Goal: Information Seeking & Learning: Learn about a topic

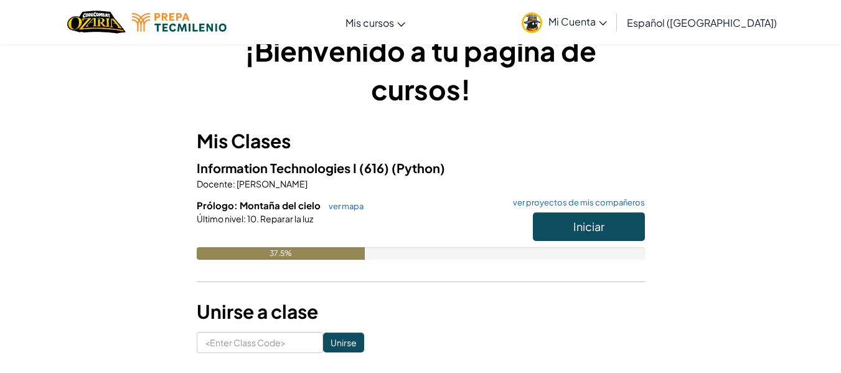
scroll to position [30, 0]
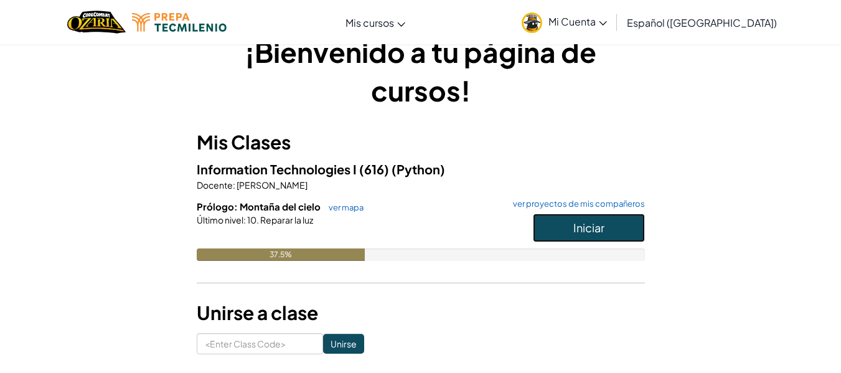
click at [570, 229] on button "Iniciar" at bounding box center [589, 228] width 112 height 29
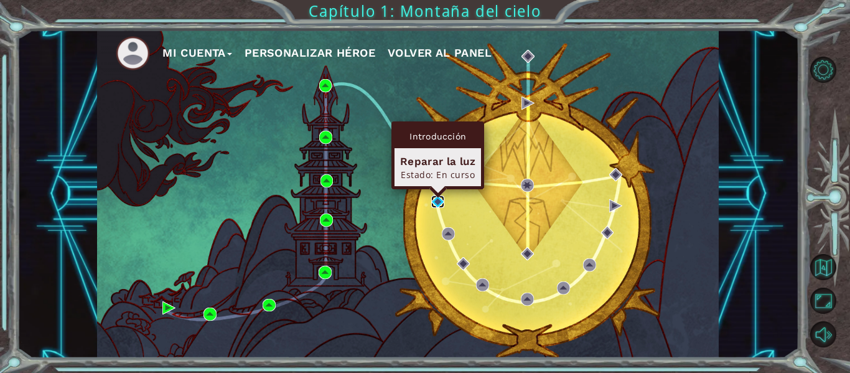
click at [436, 200] on img at bounding box center [437, 201] width 13 height 13
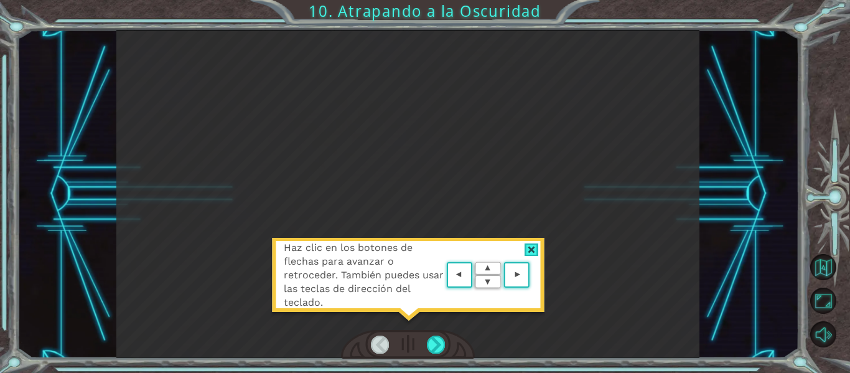
click at [347, 309] on span "Haz clic en los botones de flechas para avanzar o retroceder. También puedes us…" at bounding box center [364, 275] width 160 height 68
click at [433, 342] on div at bounding box center [436, 344] width 18 height 17
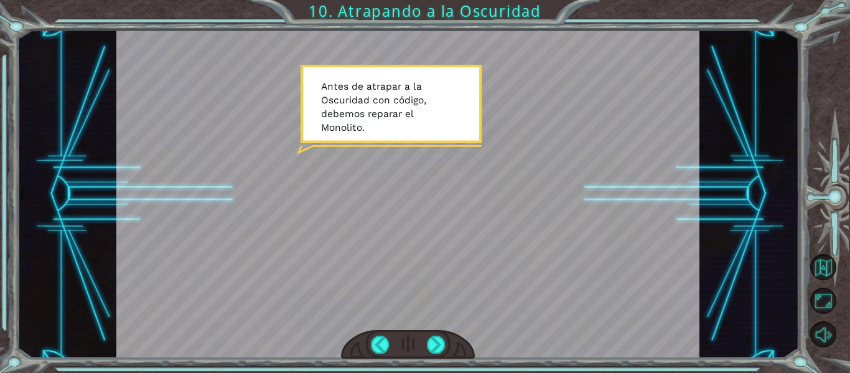
click at [392, 295] on div at bounding box center [408, 194] width 584 height 328
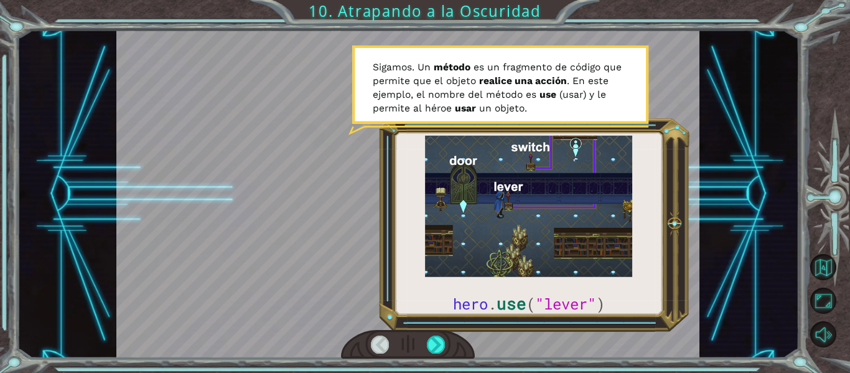
click at [581, 304] on div at bounding box center [408, 194] width 584 height 328
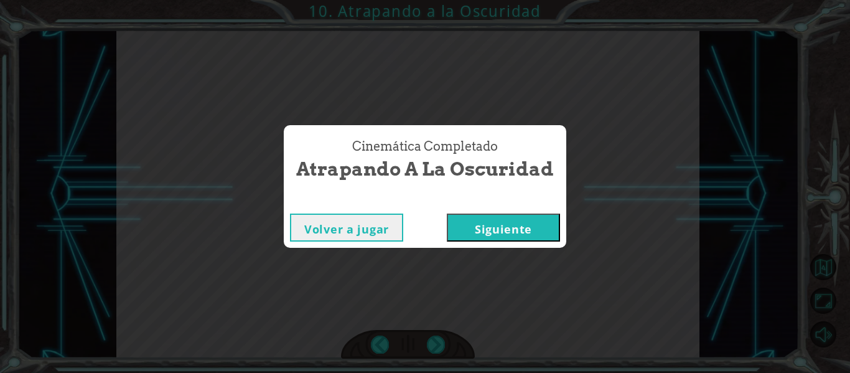
click at [527, 230] on button "Siguiente" at bounding box center [503, 228] width 113 height 28
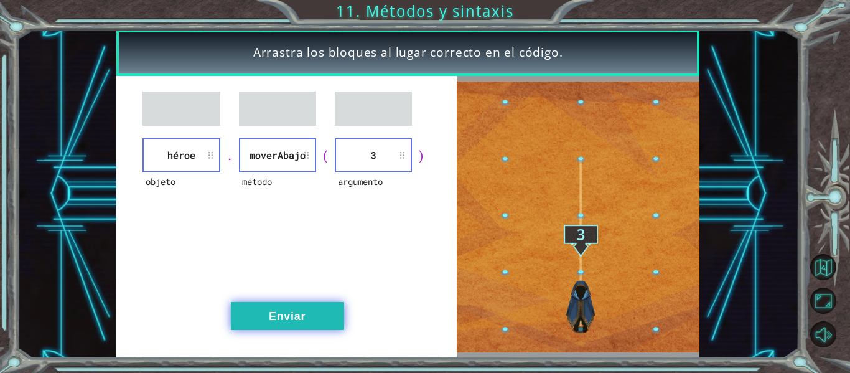
click at [253, 325] on button "Enviar" at bounding box center [287, 316] width 113 height 28
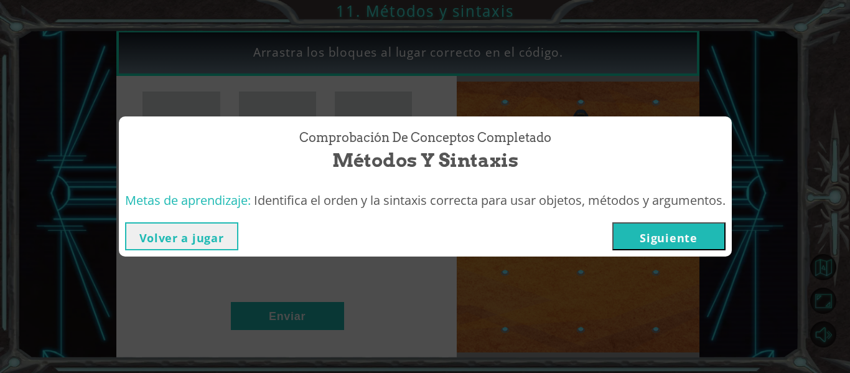
click at [660, 243] on button "Siguiente" at bounding box center [669, 236] width 113 height 28
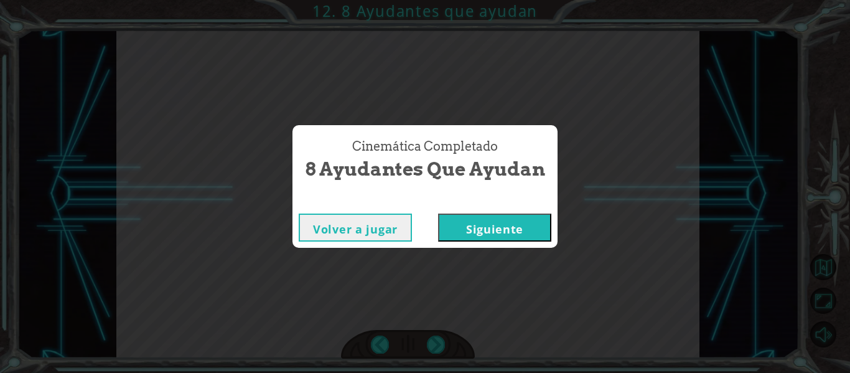
click at [479, 225] on button "Siguiente" at bounding box center [494, 228] width 113 height 28
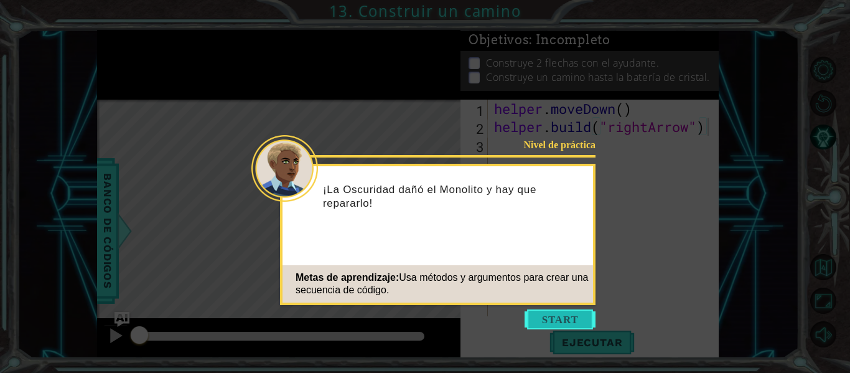
click at [539, 312] on button "Start" at bounding box center [560, 319] width 71 height 20
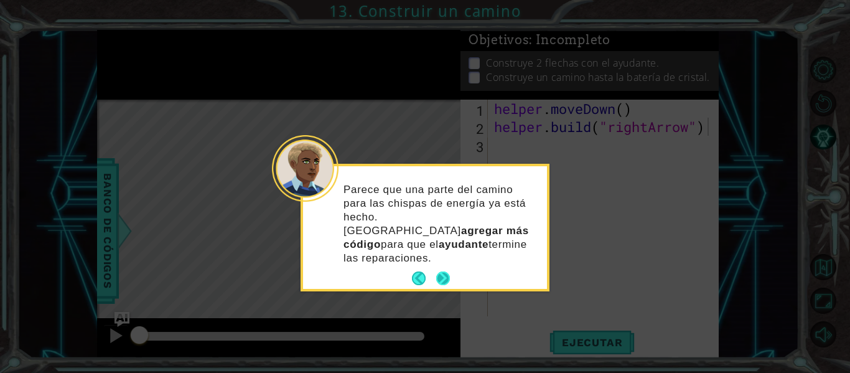
click at [439, 266] on button "Next" at bounding box center [442, 277] width 23 height 23
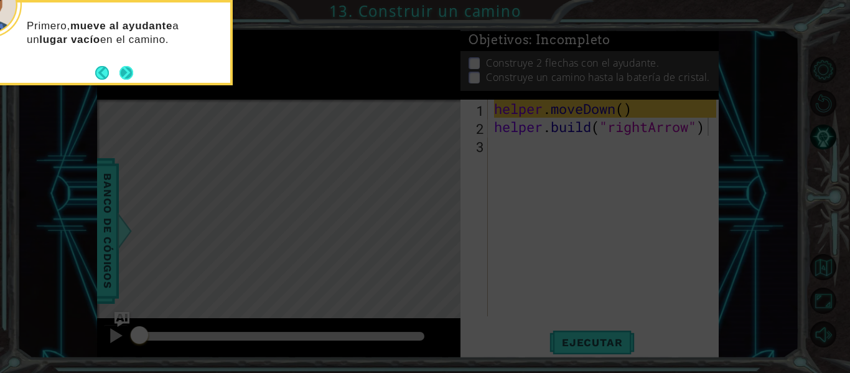
click at [130, 73] on button "Next" at bounding box center [126, 72] width 23 height 23
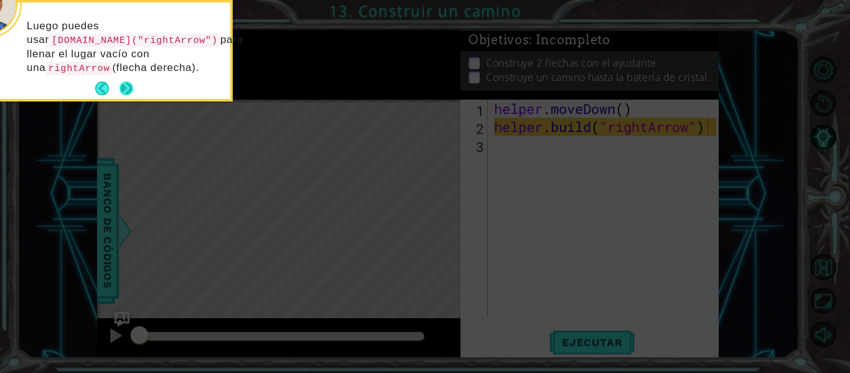
click at [126, 88] on button "Next" at bounding box center [126, 88] width 17 height 17
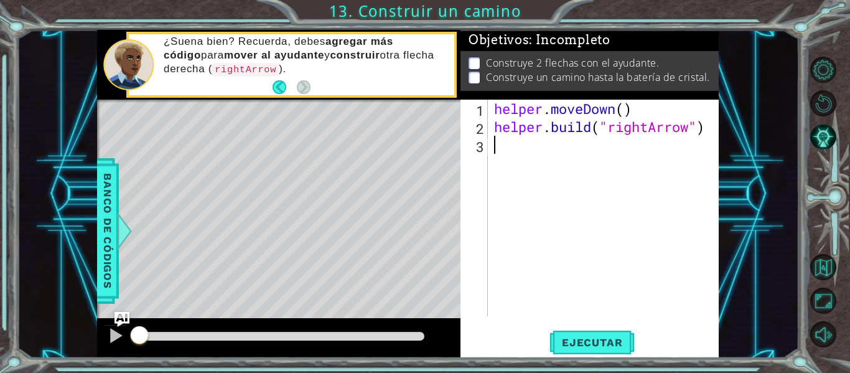
click at [496, 146] on div "helper . moveDown ( ) helper . build ( "rightArrow" )" at bounding box center [607, 226] width 231 height 253
click at [588, 340] on span "Ejecutar" at bounding box center [592, 342] width 85 height 12
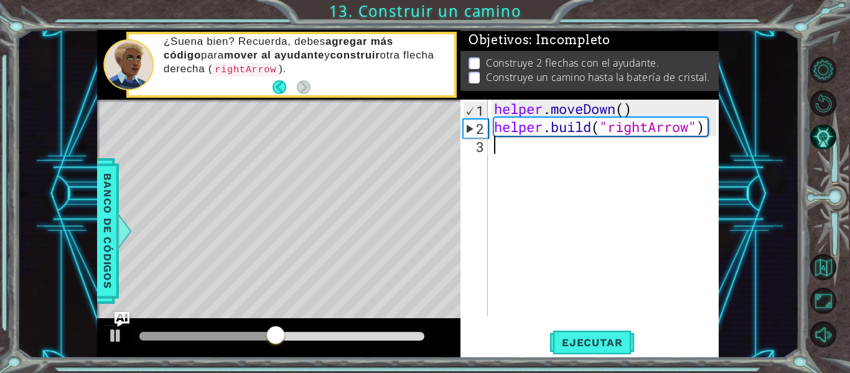
click at [499, 153] on div "helper . moveDown ( ) helper . build ( "rightArrow" )" at bounding box center [607, 226] width 231 height 253
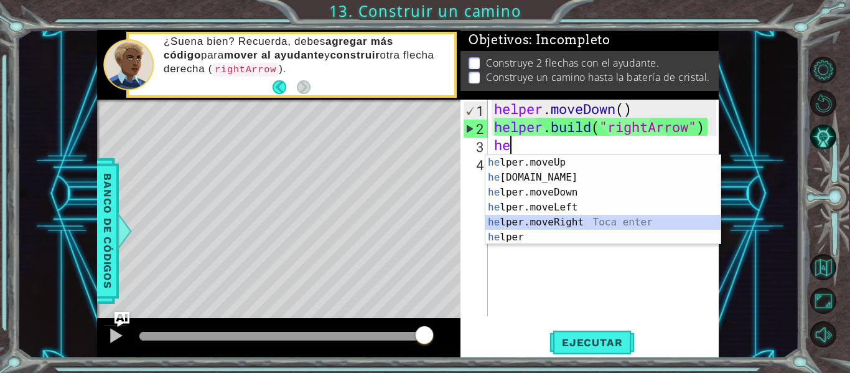
click at [509, 224] on div "he lper.moveUp Toca enter he [DOMAIN_NAME] Toca enter he lper.moveDown Toca ent…" at bounding box center [603, 215] width 235 height 120
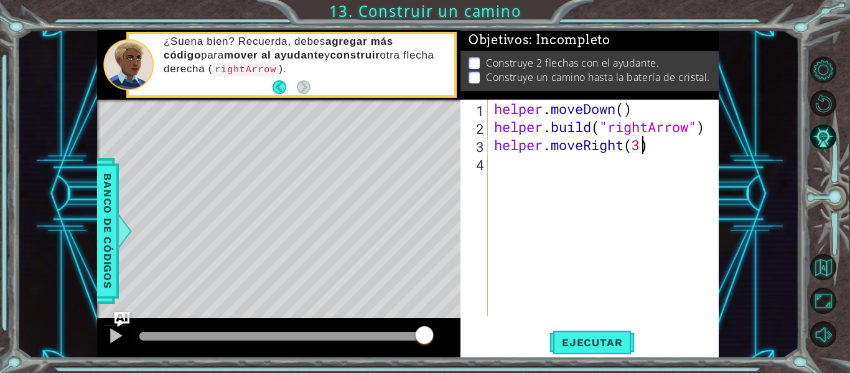
type textarea "helper.moveRight(3)"
click at [526, 163] on div "helper . moveDown ( ) helper . build ( "rightArrow" ) helper . moveRight ( 3 )" at bounding box center [607, 226] width 231 height 253
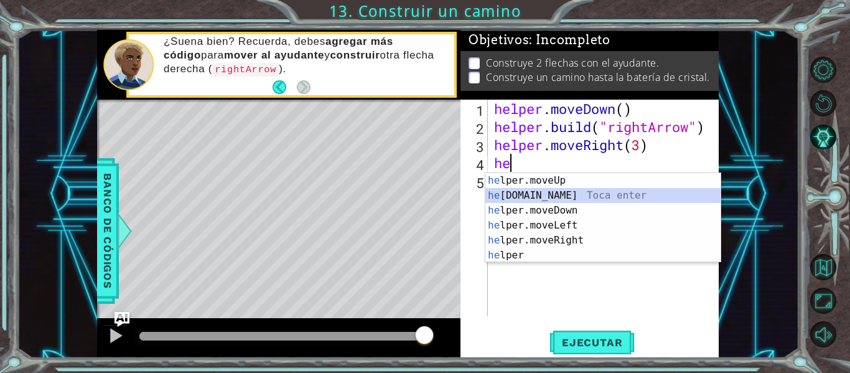
click at [548, 195] on div "he lper.moveUp Toca enter he [DOMAIN_NAME] Toca enter he lper.moveDown Toca ent…" at bounding box center [603, 233] width 235 height 120
type textarea "[DOMAIN_NAME]("rightArrow")"
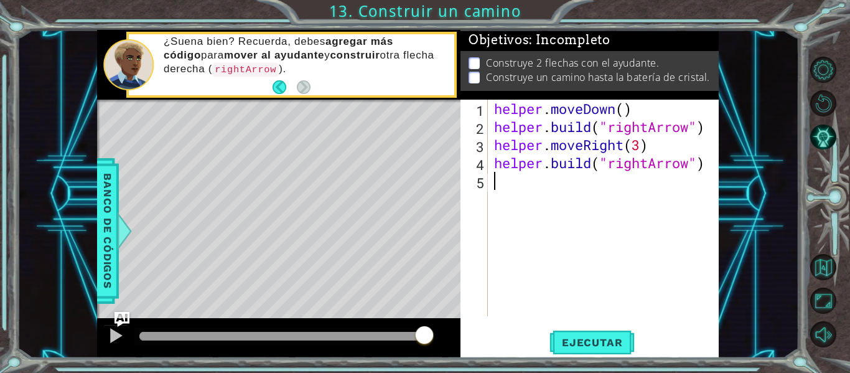
click at [626, 217] on div "helper . moveDown ( ) helper . build ( "rightArrow" ) helper . moveRight ( 3 ) …" at bounding box center [607, 226] width 231 height 253
click at [513, 185] on div "helper . moveDown ( ) helper . build ( "rightArrow" ) helper . moveRight ( 3 ) …" at bounding box center [607, 226] width 231 height 253
click at [573, 340] on span "Ejecutar" at bounding box center [592, 342] width 85 height 12
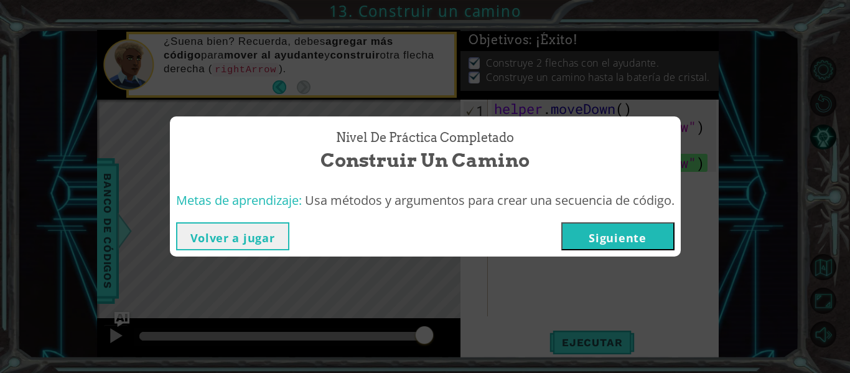
click at [603, 235] on button "Siguiente" at bounding box center [617, 236] width 113 height 28
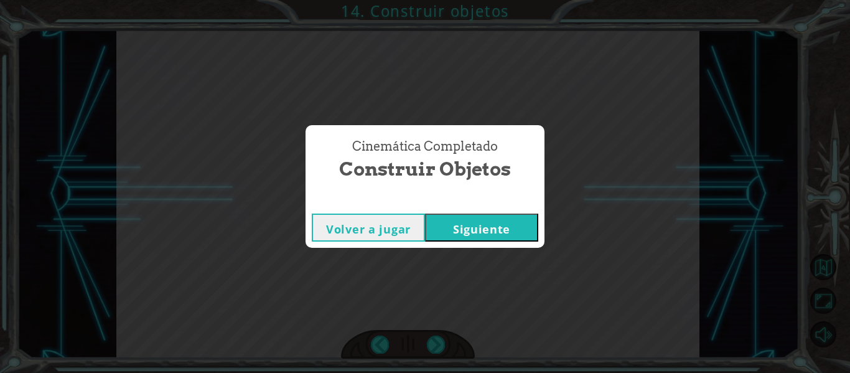
click at [425, 214] on button "Siguiente" at bounding box center [481, 228] width 113 height 28
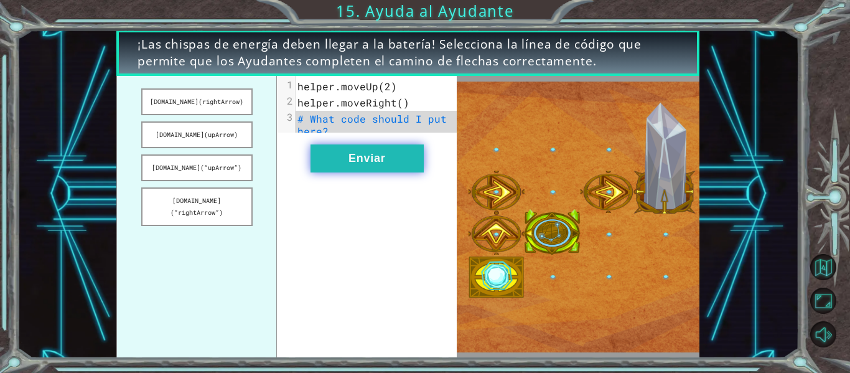
drag, startPoint x: 179, startPoint y: 197, endPoint x: 327, endPoint y: 172, distance: 150.8
click at [327, 172] on div "[DOMAIN_NAME](rightArrow) [DOMAIN_NAME](upArrow) [DOMAIN_NAME](“upArrow”) [DOMA…" at bounding box center [286, 217] width 340 height 282
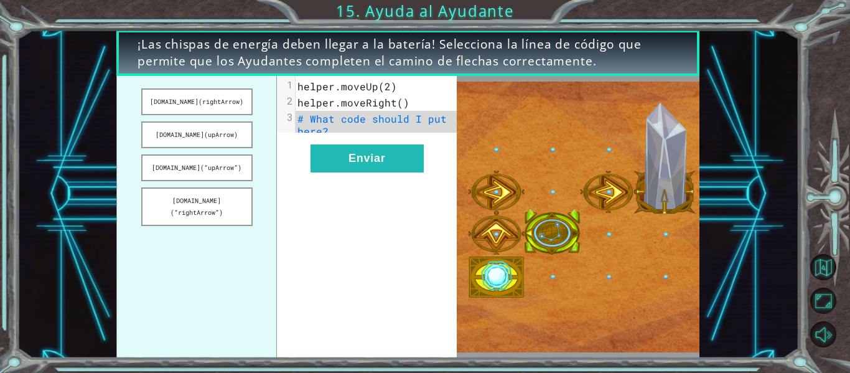
click at [226, 187] on ul "[DOMAIN_NAME](rightArrow) [DOMAIN_NAME](upArrow) [DOMAIN_NAME](“upArrow”) [DOMA…" at bounding box center [196, 217] width 161 height 282
click at [217, 207] on button "[DOMAIN_NAME](“rightArrow”)" at bounding box center [196, 206] width 111 height 39
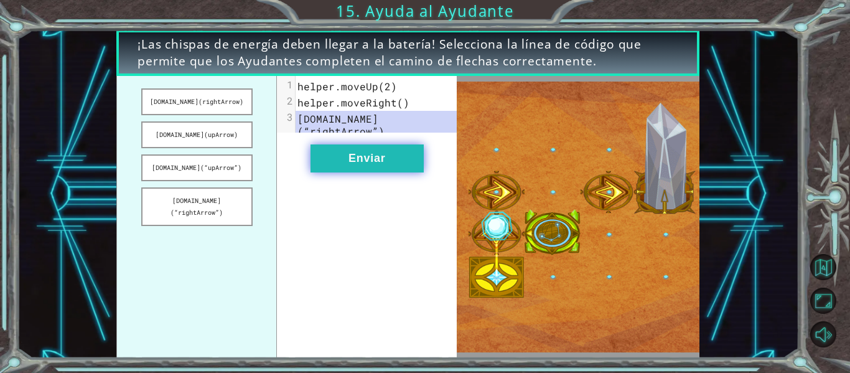
click at [344, 165] on button "Enviar" at bounding box center [367, 158] width 113 height 28
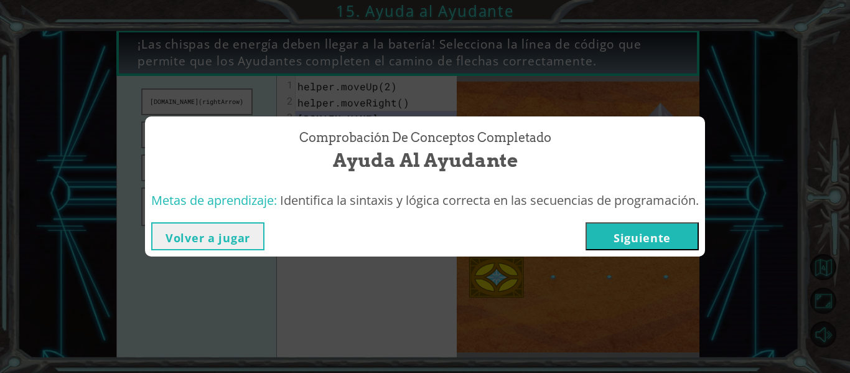
click at [594, 228] on button "Siguiente" at bounding box center [642, 236] width 113 height 28
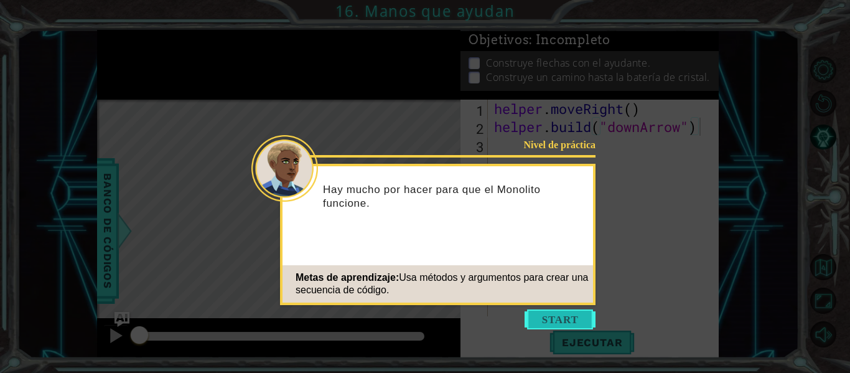
click at [537, 317] on button "Start" at bounding box center [560, 319] width 71 height 20
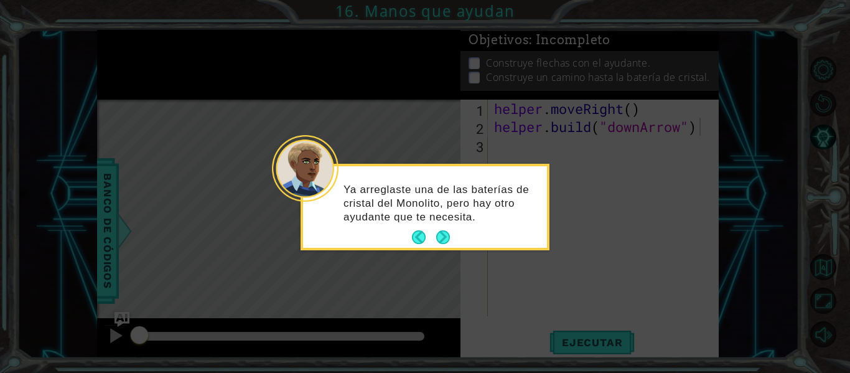
click at [479, 238] on div "Ya arreglaste una de las baterías de cristal del Monolito, pero hay otro ayudan…" at bounding box center [425, 209] width 244 height 77
click at [444, 239] on button "Next" at bounding box center [442, 237] width 23 height 23
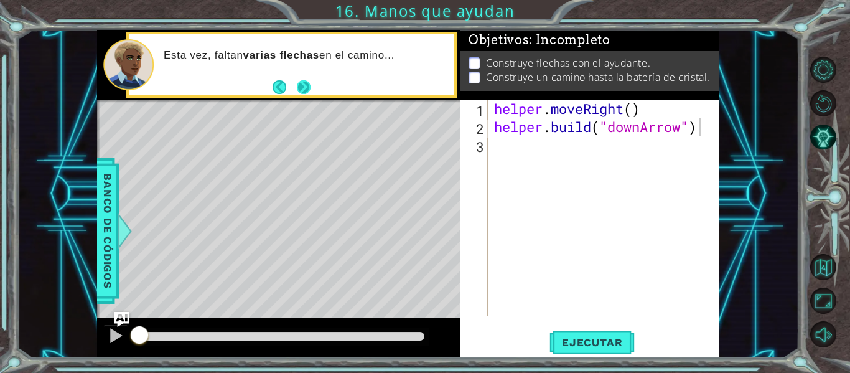
click at [310, 92] on button "Next" at bounding box center [304, 87] width 14 height 14
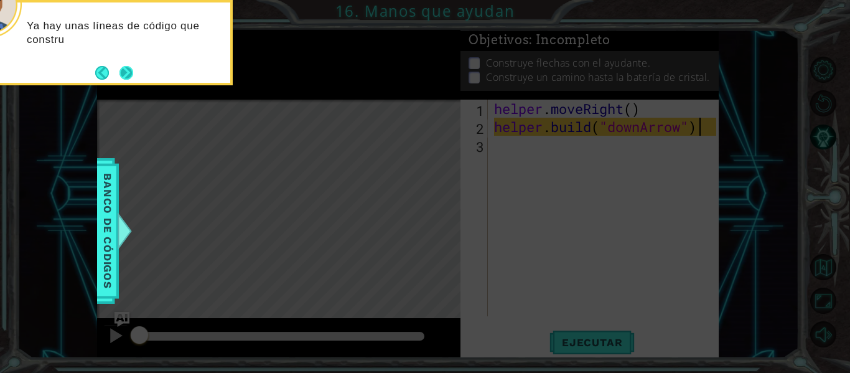
click at [126, 75] on button "Next" at bounding box center [126, 72] width 19 height 19
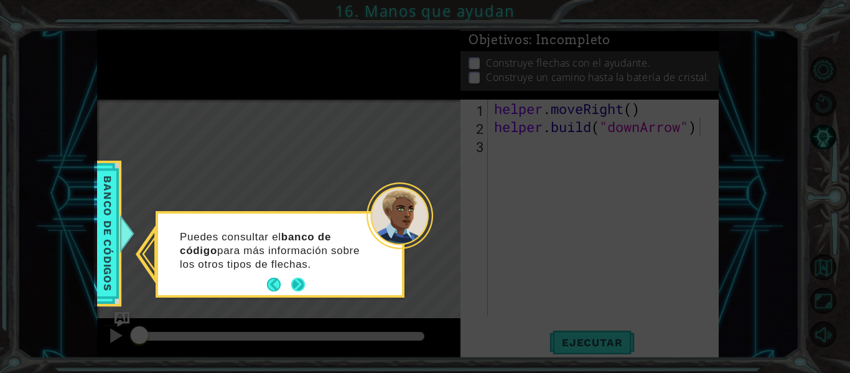
click at [300, 277] on button "Next" at bounding box center [298, 284] width 23 height 23
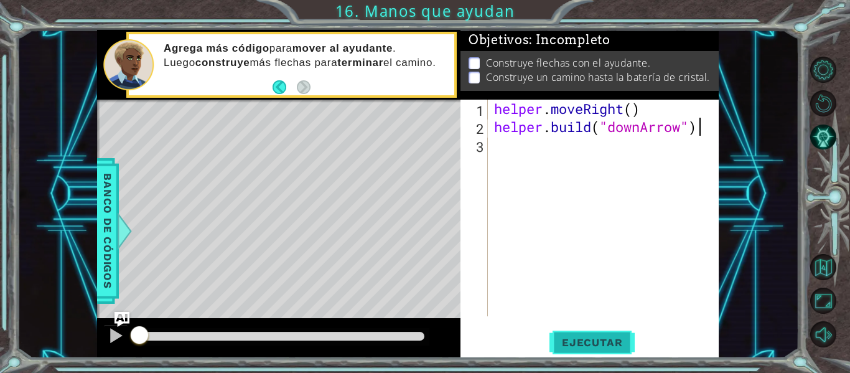
click at [560, 352] on button "Ejecutar" at bounding box center [592, 343] width 85 height 26
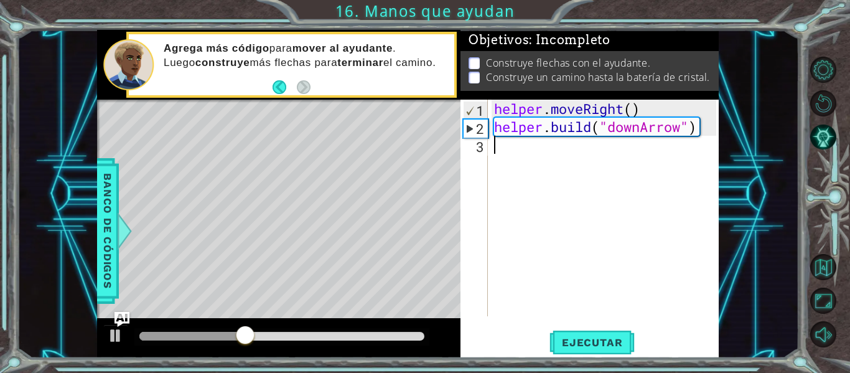
click at [524, 157] on div "helper . moveRight ( ) helper . build ( "downArrow" )" at bounding box center [607, 226] width 231 height 253
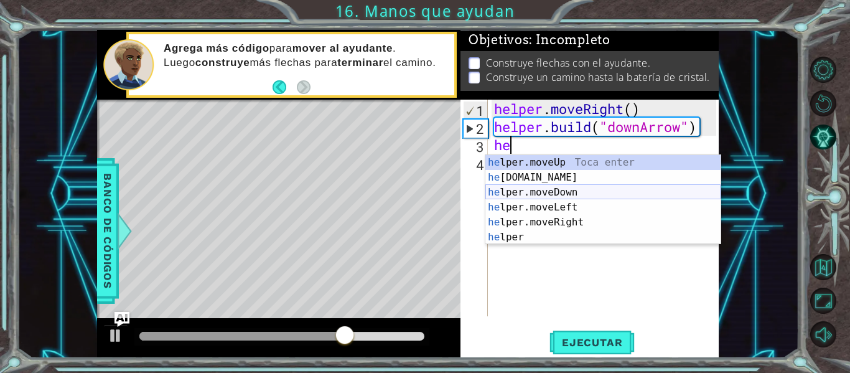
click at [519, 191] on div "he lper.moveUp Toca enter he [DOMAIN_NAME] Toca enter he lper.moveDown Toca ent…" at bounding box center [603, 215] width 235 height 120
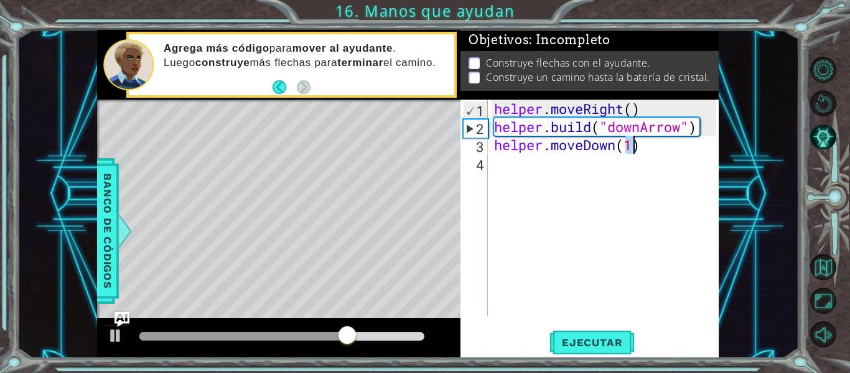
type textarea "helper.moveDown(1)"
click at [530, 185] on div "helper . moveRight ( ) helper . build ( "downArrow" ) helper . moveDown ( 1 )" at bounding box center [607, 226] width 231 height 253
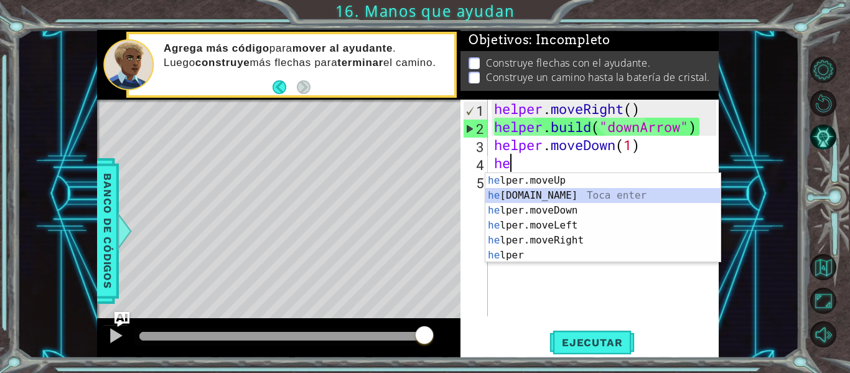
click at [543, 192] on div "he lper.moveUp Toca enter he [DOMAIN_NAME] Toca enter he lper.moveDown Toca ent…" at bounding box center [603, 233] width 235 height 120
type textarea "[DOMAIN_NAME]("rightArrow")"
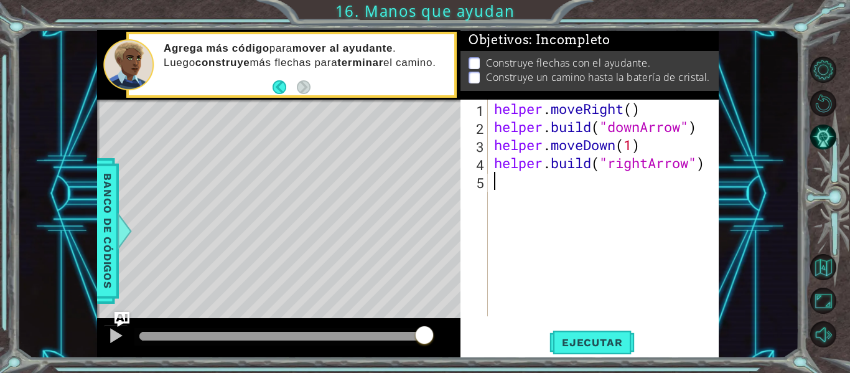
click at [593, 184] on div "helper . moveRight ( ) helper . build ( "downArrow" ) helper . moveDown ( 1 ) h…" at bounding box center [607, 226] width 231 height 253
click at [519, 191] on div "helper . moveRight ( ) helper . build ( "downArrow" ) helper . moveDown ( 1 ) h…" at bounding box center [607, 226] width 231 height 253
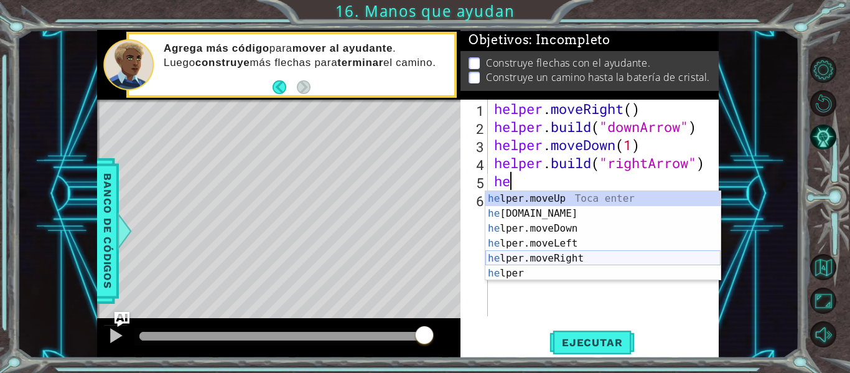
click at [518, 261] on div "he lper.moveUp Toca enter he [DOMAIN_NAME] Toca enter he lper.moveDown Toca ent…" at bounding box center [603, 251] width 235 height 120
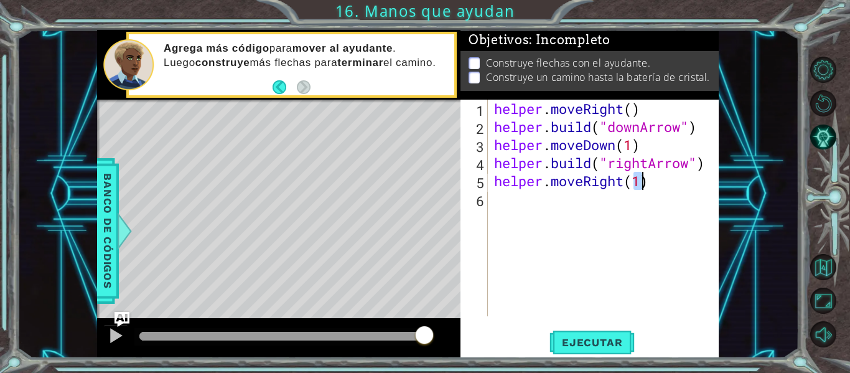
type textarea "helper.moveRight(1)"
click at [553, 208] on div "helper . moveRight ( ) helper . build ( "downArrow" ) helper . moveDown ( 1 ) h…" at bounding box center [607, 226] width 231 height 253
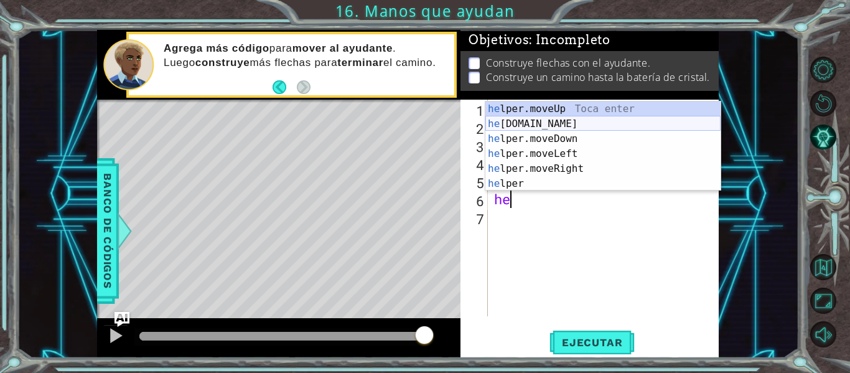
click at [517, 121] on div "he lper.moveUp Toca enter he [DOMAIN_NAME] Toca enter he lper.moveDown Toca ent…" at bounding box center [603, 161] width 235 height 120
type textarea "[DOMAIN_NAME]("rightArrow")"
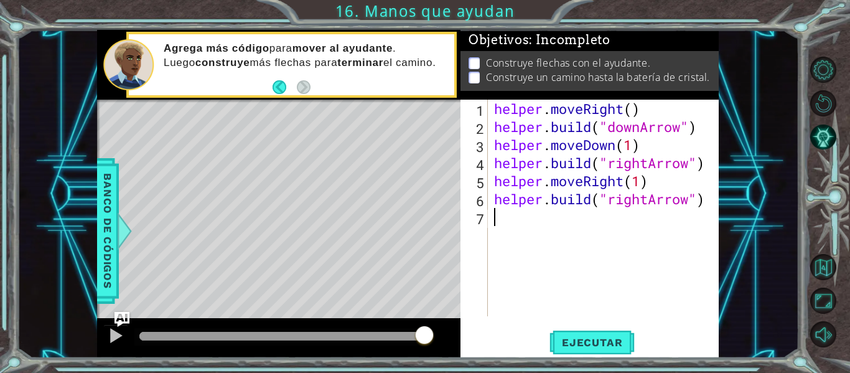
click at [543, 230] on div "helper . moveRight ( ) helper . build ( "downArrow" ) helper . moveDown ( 1 ) h…" at bounding box center [607, 226] width 231 height 253
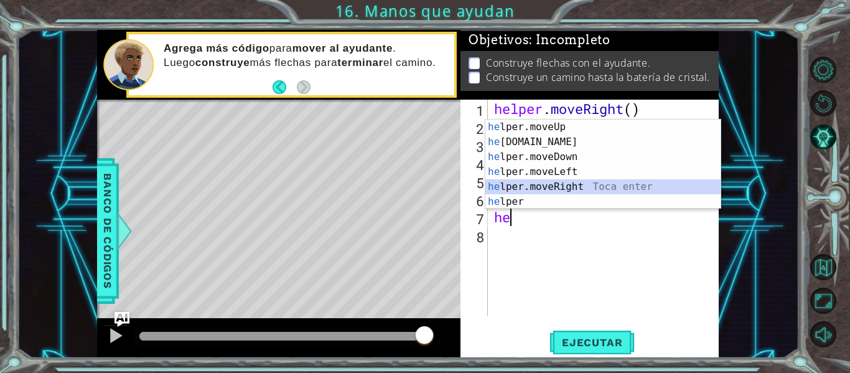
click at [538, 188] on div "he lper.moveUp Toca enter he [DOMAIN_NAME] Toca enter he lper.moveDown Toca ent…" at bounding box center [603, 180] width 235 height 120
type textarea "helper.moveRight(1)"
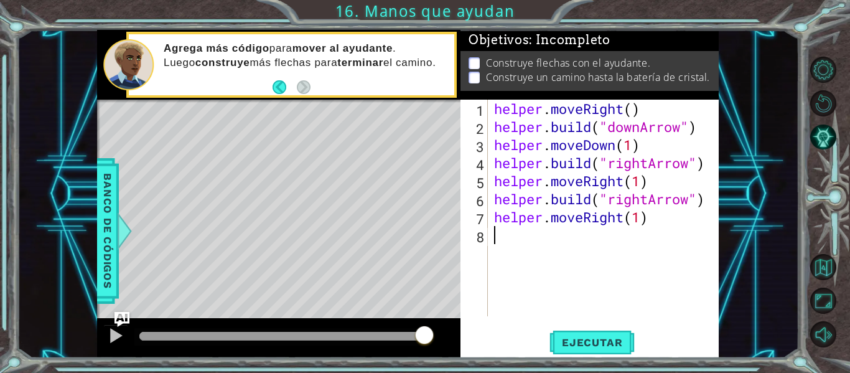
click at [536, 238] on div "helper . moveRight ( ) helper . build ( "downArrow" ) helper . moveDown ( 1 ) h…" at bounding box center [607, 226] width 231 height 253
click at [592, 345] on span "Ejecutar" at bounding box center [592, 342] width 85 height 12
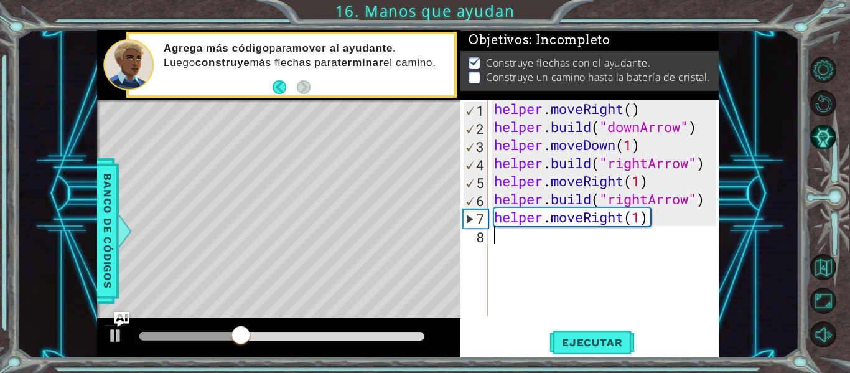
click at [512, 239] on div "helper . moveRight ( ) helper . build ( "downArrow" ) helper . moveDown ( 1 ) h…" at bounding box center [607, 226] width 231 height 253
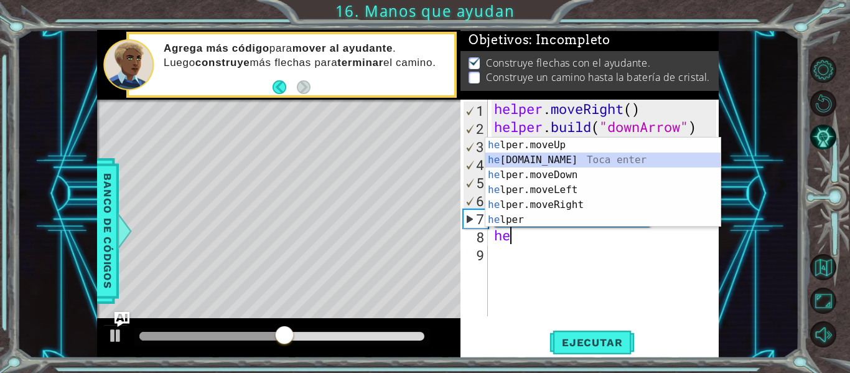
click at [538, 160] on div "he lper.moveUp Toca enter he [DOMAIN_NAME] Toca enter he lper.moveDown Toca ent…" at bounding box center [603, 198] width 235 height 120
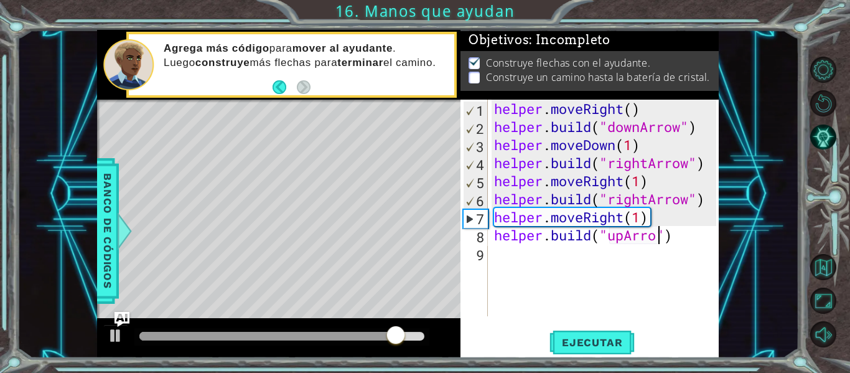
scroll to position [0, 8]
type textarea "[DOMAIN_NAME]("upArrow")"
click at [573, 339] on span "Ejecutar" at bounding box center [592, 342] width 85 height 12
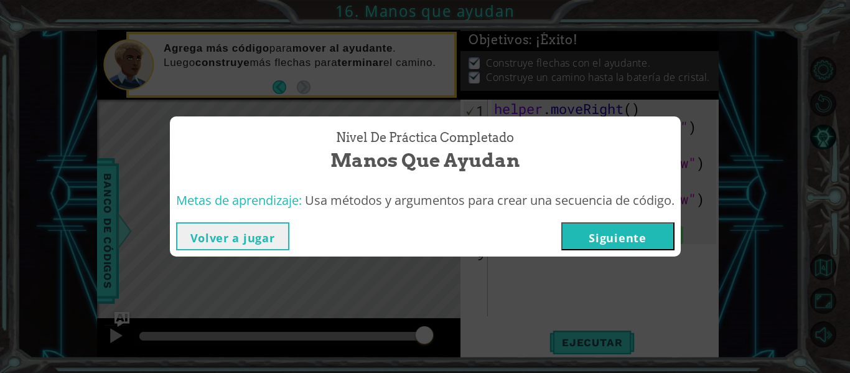
click at [584, 241] on button "Siguiente" at bounding box center [617, 236] width 113 height 28
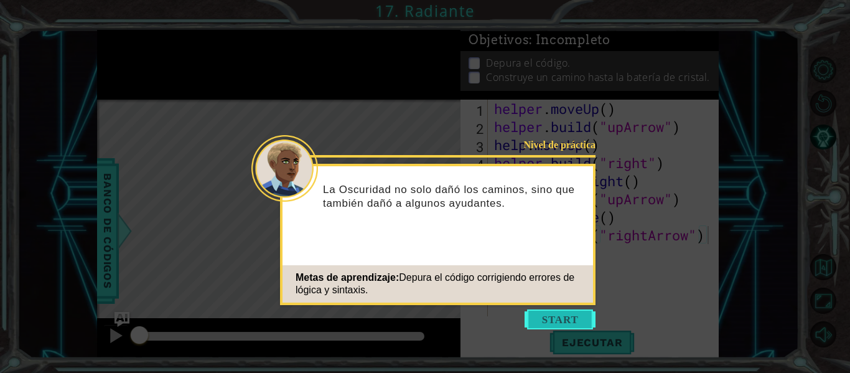
click at [533, 317] on button "Start" at bounding box center [560, 319] width 71 height 20
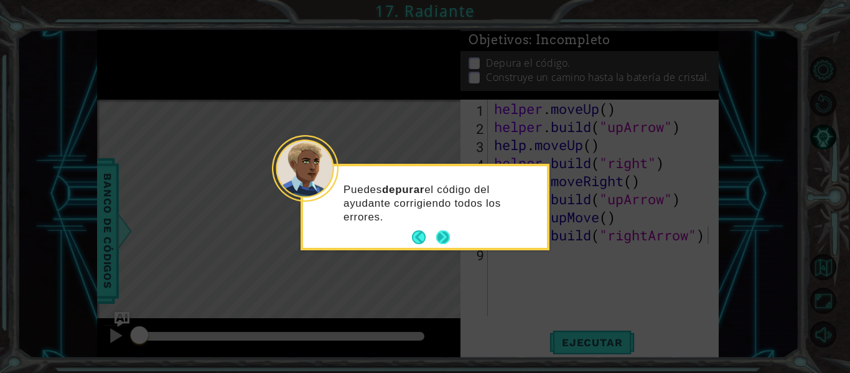
click at [441, 235] on button "Next" at bounding box center [443, 237] width 19 height 19
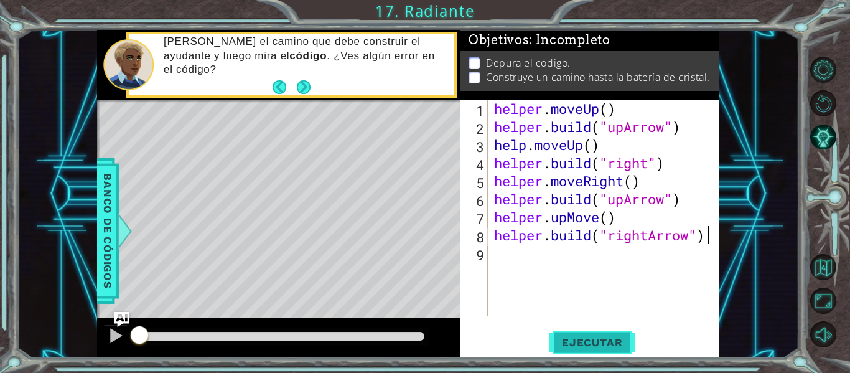
click at [578, 347] on span "Ejecutar" at bounding box center [592, 342] width 85 height 12
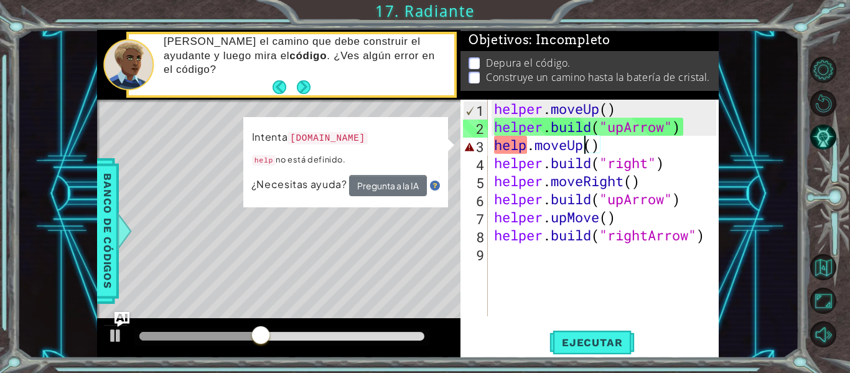
click at [583, 143] on div "helper . moveUp ( ) helper . build ( "upArrow" ) help . moveUp ( ) helper . bui…" at bounding box center [607, 226] width 231 height 253
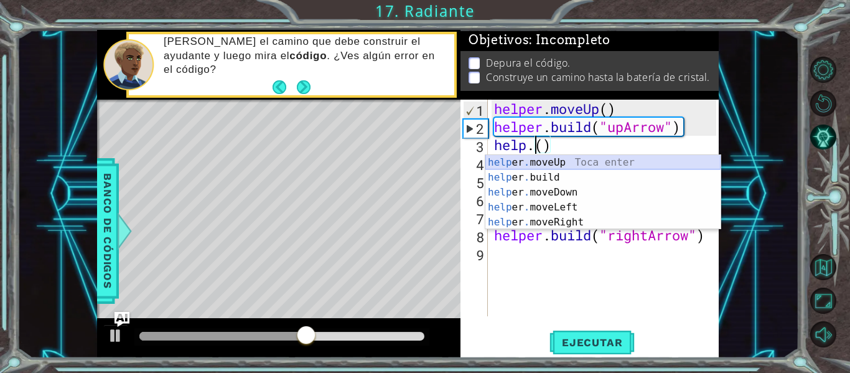
click at [501, 162] on div "help er . moveUp Toca enter help er . build Toca enter help er . moveDown Toca …" at bounding box center [603, 207] width 235 height 105
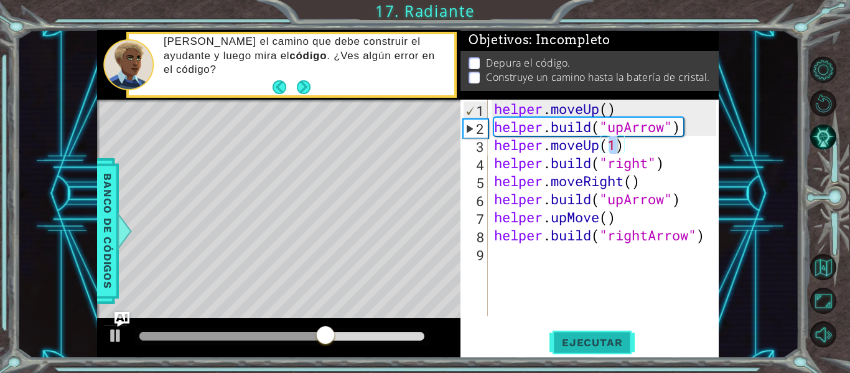
click at [578, 352] on button "Ejecutar" at bounding box center [592, 343] width 85 height 26
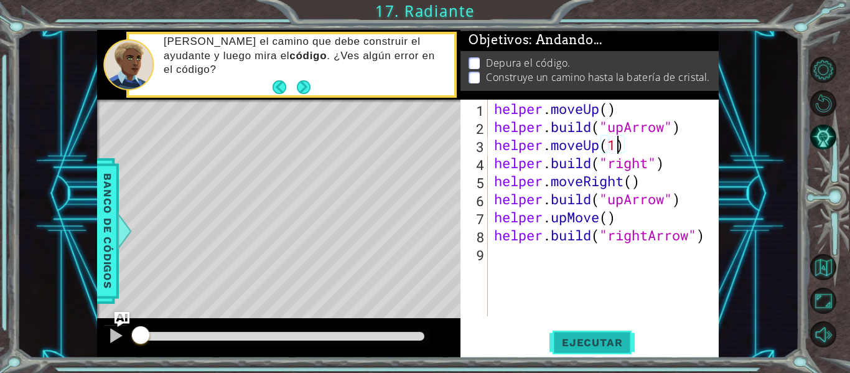
click at [578, 339] on span "Ejecutar" at bounding box center [592, 342] width 85 height 12
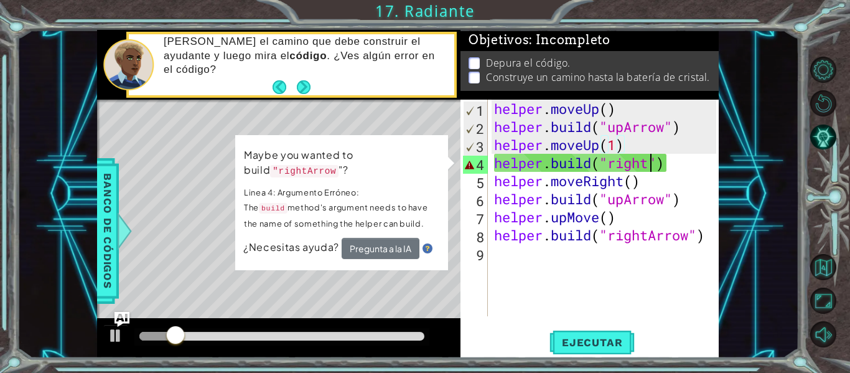
click at [647, 165] on div "helper . moveUp ( ) helper . build ( "upArrow" ) helper . moveUp ( 1 ) helper .…" at bounding box center [607, 226] width 231 height 253
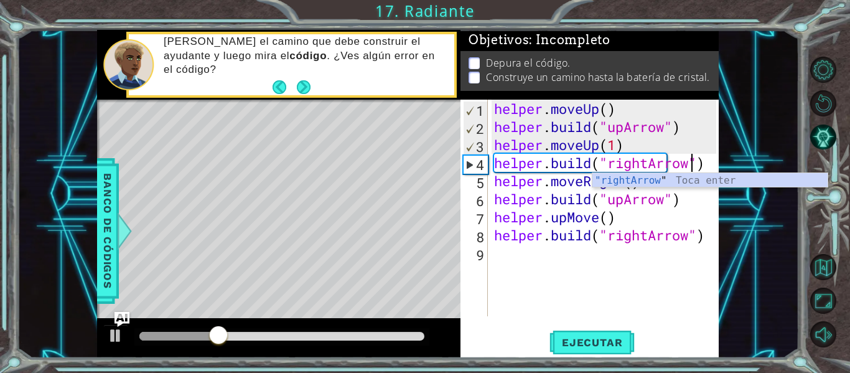
scroll to position [0, 9]
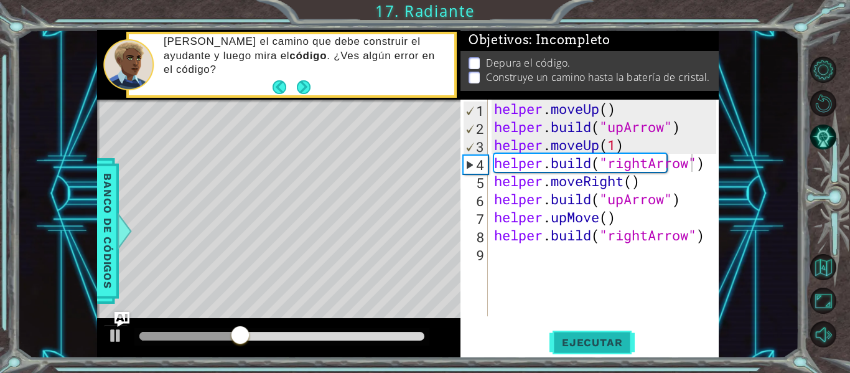
click at [571, 349] on button "Ejecutar" at bounding box center [592, 343] width 85 height 26
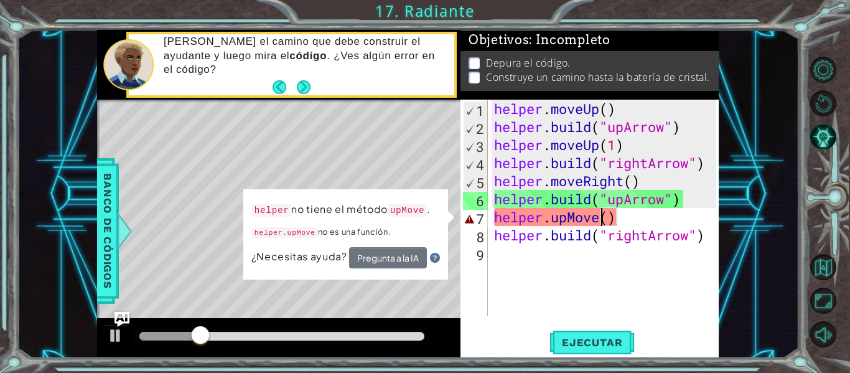
click at [598, 215] on div "helper . moveUp ( ) helper . build ( "upArrow" ) helper . moveUp ( 1 ) helper .…" at bounding box center [607, 226] width 231 height 253
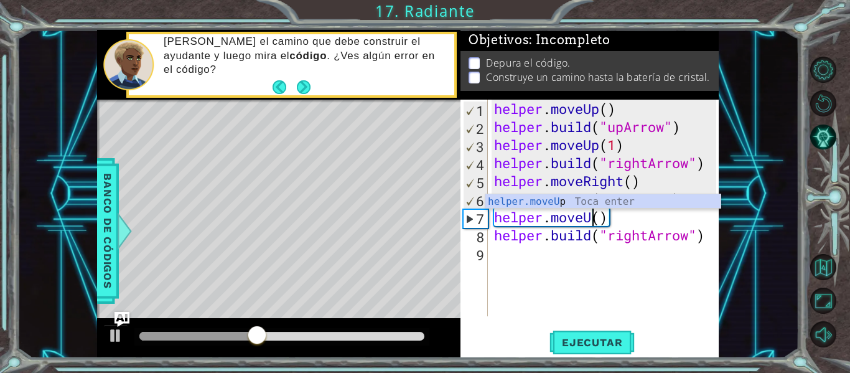
scroll to position [0, 5]
type textarea "helper.moveUp()"
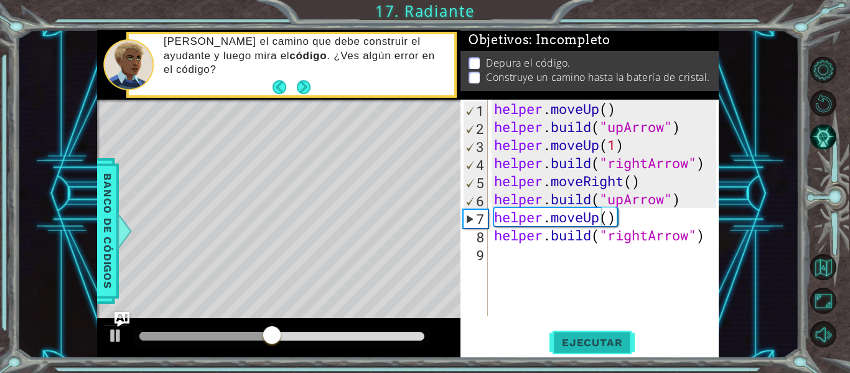
click at [566, 343] on span "Ejecutar" at bounding box center [592, 342] width 85 height 12
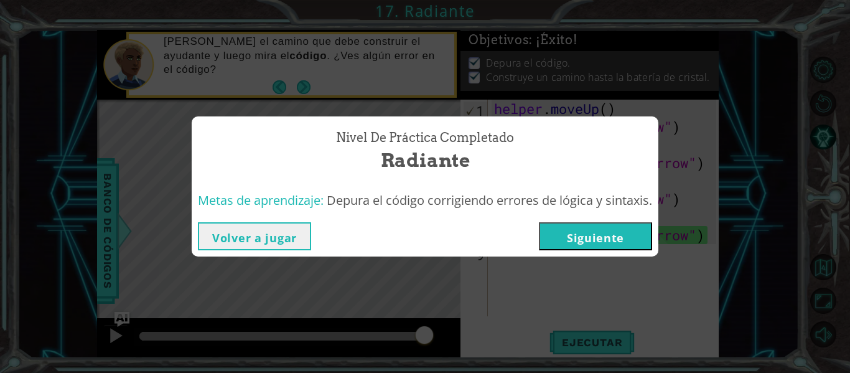
click at [586, 228] on button "Siguiente" at bounding box center [595, 236] width 113 height 28
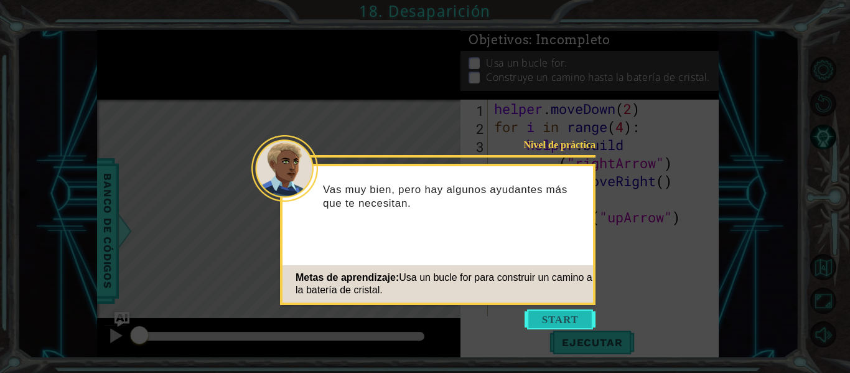
click at [527, 318] on button "Start" at bounding box center [560, 319] width 71 height 20
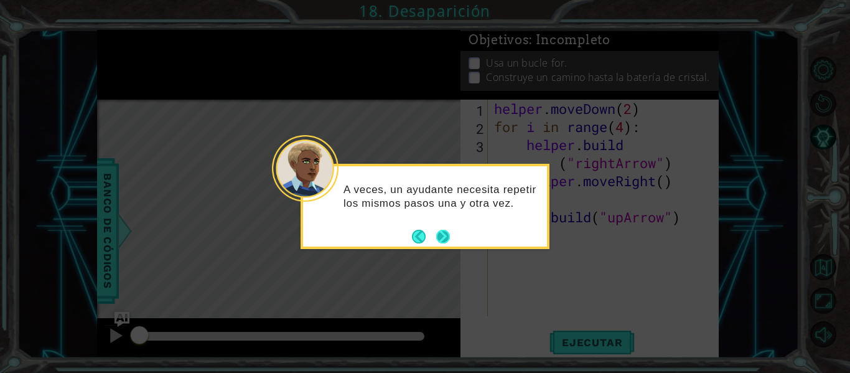
click at [444, 240] on button "Next" at bounding box center [443, 236] width 22 height 22
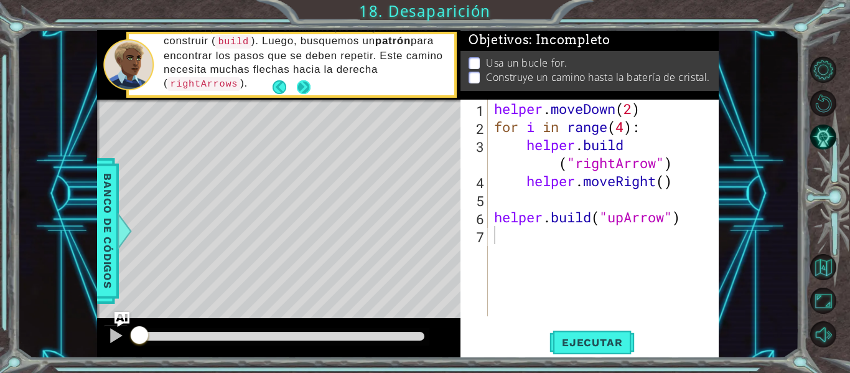
click at [301, 93] on button "Next" at bounding box center [303, 87] width 15 height 15
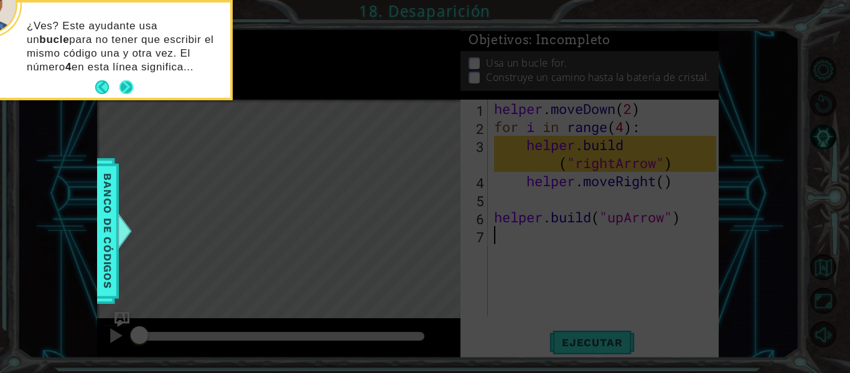
click at [125, 83] on button "Next" at bounding box center [127, 87] width 14 height 14
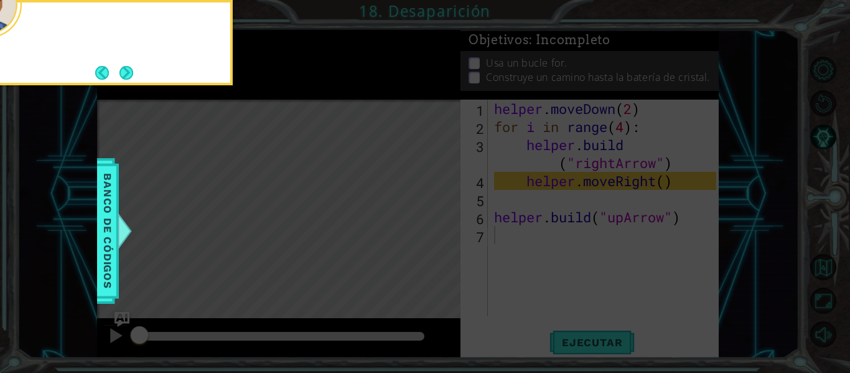
click at [125, 83] on div at bounding box center [108, 42] width 249 height 85
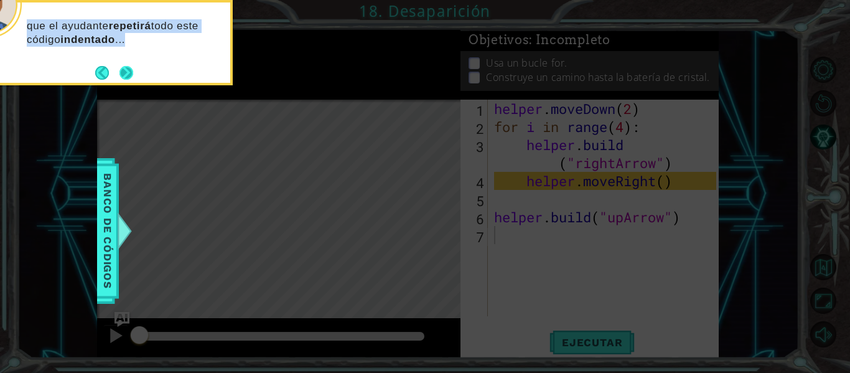
click at [126, 75] on button "Next" at bounding box center [126, 73] width 16 height 16
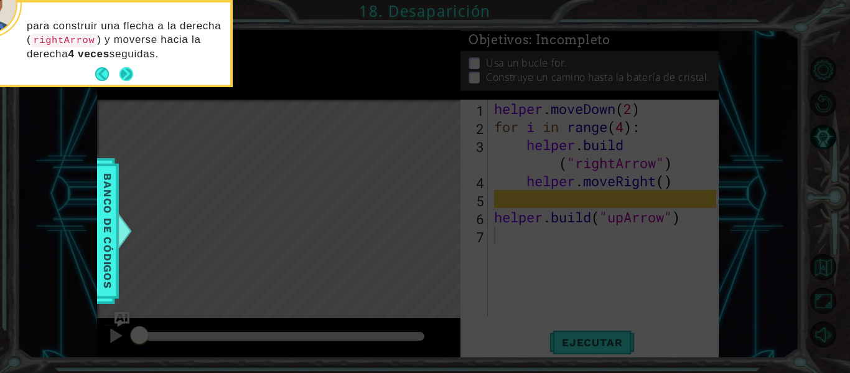
click at [129, 73] on button "Next" at bounding box center [126, 74] width 22 height 22
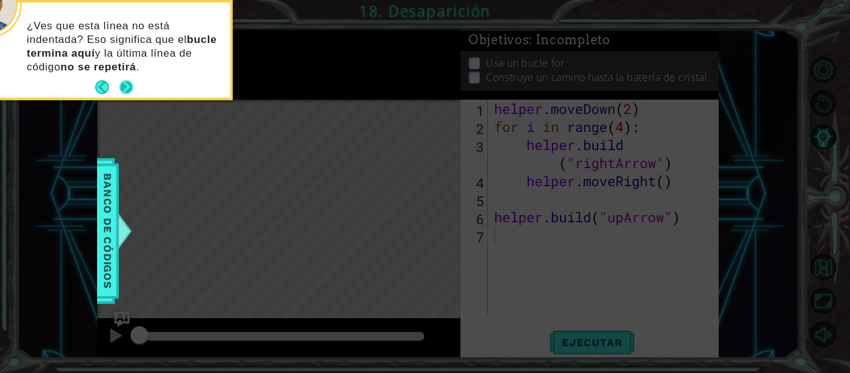
click at [131, 86] on button "Next" at bounding box center [126, 87] width 23 height 23
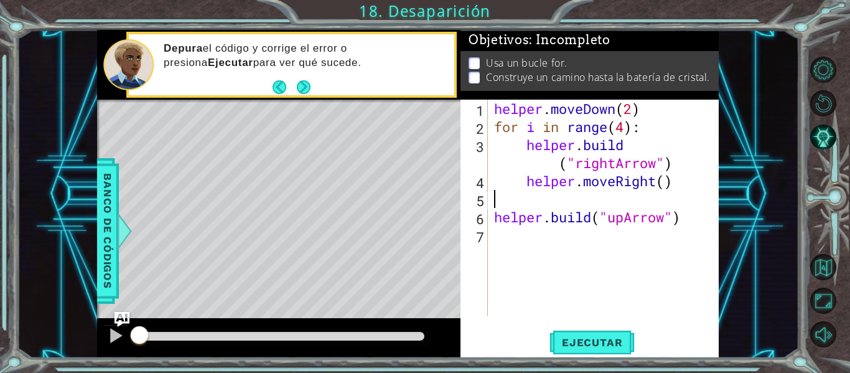
click at [511, 206] on div "helper . moveDown ( 2 ) for i in range ( 4 ) : helper . build ( "rightArrow" ) …" at bounding box center [607, 226] width 231 height 253
type textarea "4"
click at [591, 346] on span "Ejecutar" at bounding box center [592, 342] width 85 height 12
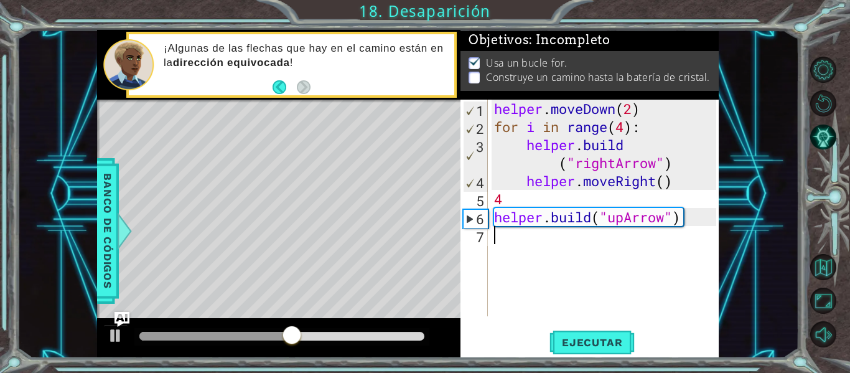
click at [495, 238] on div "helper . moveDown ( 2 ) for i in range ( 4 ) : helper . build ( "rightArrow" ) …" at bounding box center [607, 226] width 231 height 253
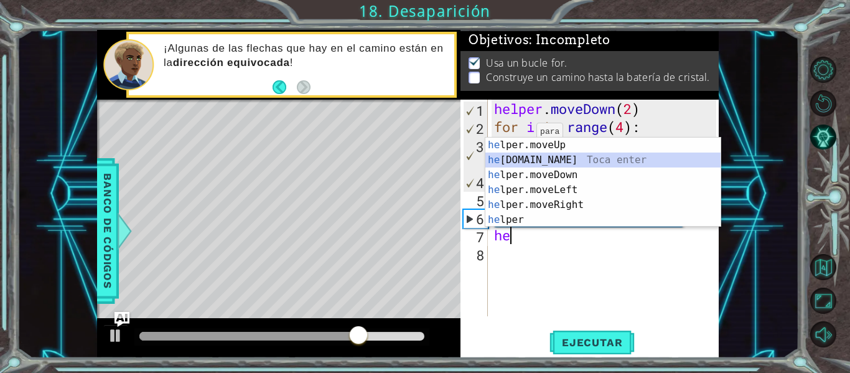
click at [520, 154] on div "he lper.moveUp Toca enter he [DOMAIN_NAME] Toca enter he lper.moveDown Toca ent…" at bounding box center [603, 198] width 235 height 120
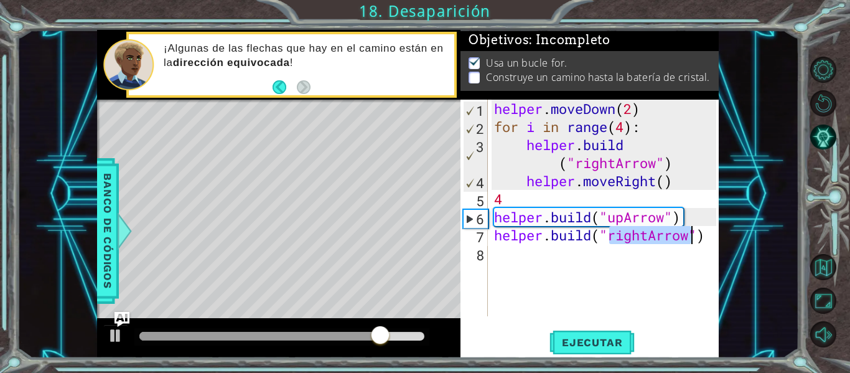
click at [644, 235] on div "helper . moveDown ( 2 ) for i in range ( 4 ) : helper . build ( "rightArrow" ) …" at bounding box center [604, 208] width 225 height 217
click at [652, 240] on div "helper . moveDown ( 2 ) for i in range ( 4 ) : helper . build ( "rightArrow" ) …" at bounding box center [607, 226] width 231 height 253
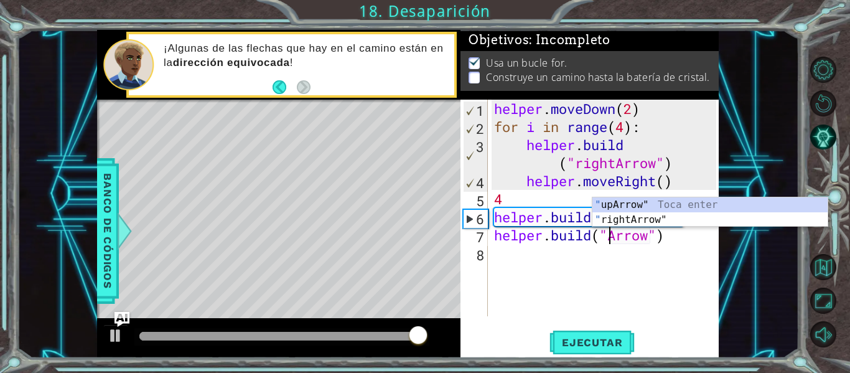
scroll to position [0, 6]
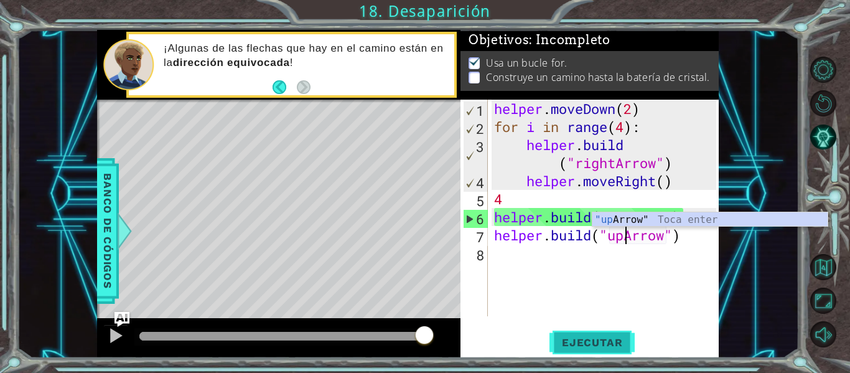
type textarea "[DOMAIN_NAME]("upArrow")"
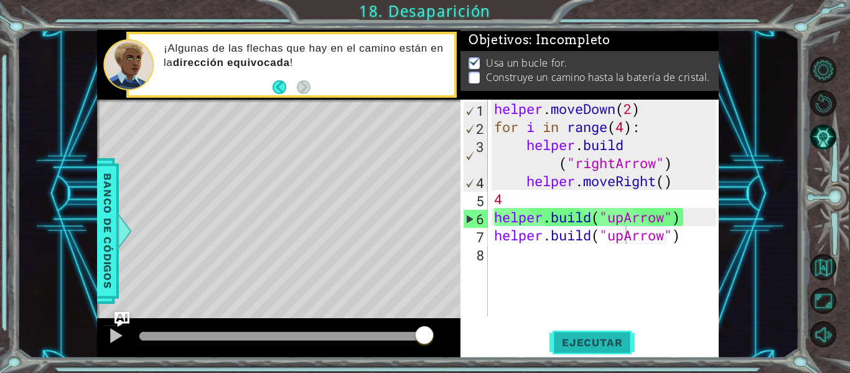
click at [578, 344] on span "Ejecutar" at bounding box center [592, 342] width 85 height 12
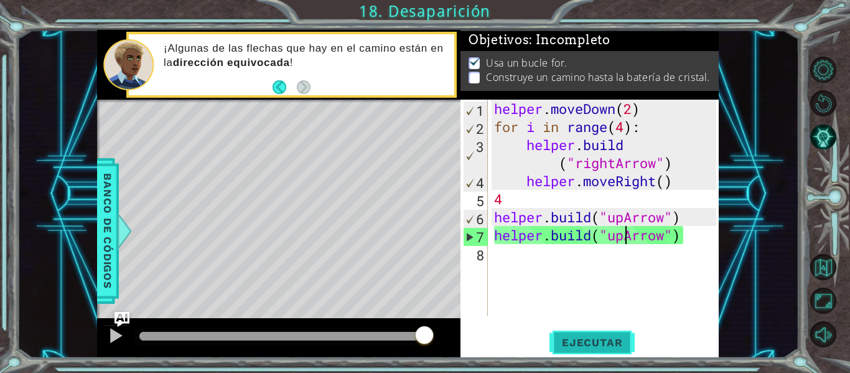
click at [583, 341] on span "Ejecutar" at bounding box center [592, 342] width 85 height 12
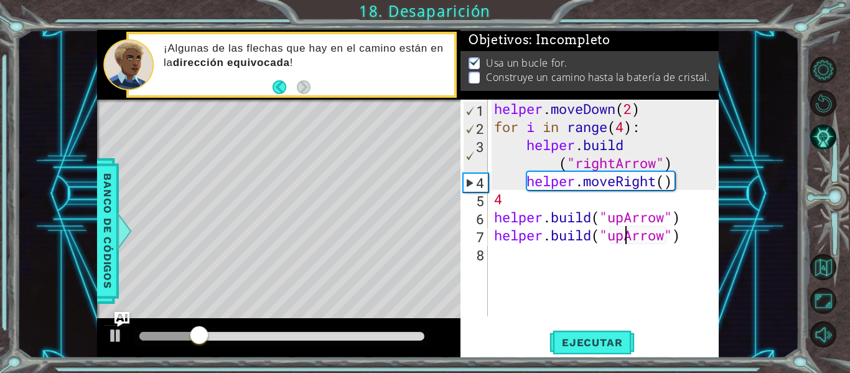
click at [524, 226] on div "helper . moveDown ( 2 ) for i in range ( 4 ) : helper . build ( "rightArrow" ) …" at bounding box center [607, 226] width 231 height 253
click at [695, 218] on div "helper . moveDown ( 2 ) for i in range ( 4 ) : helper . build ( "rightArrow" ) …" at bounding box center [607, 226] width 231 height 253
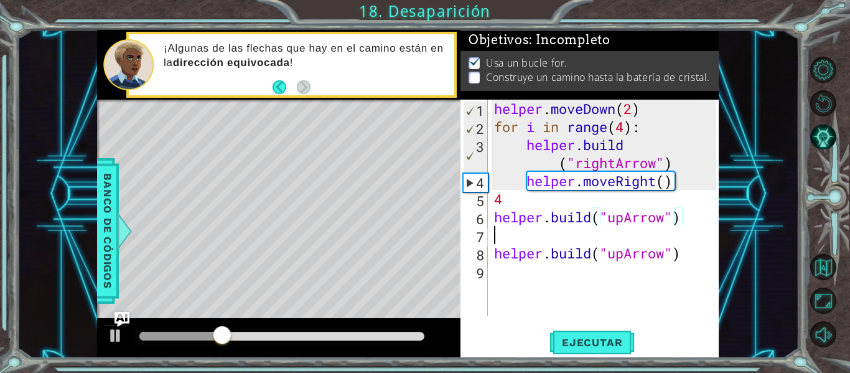
scroll to position [0, 0]
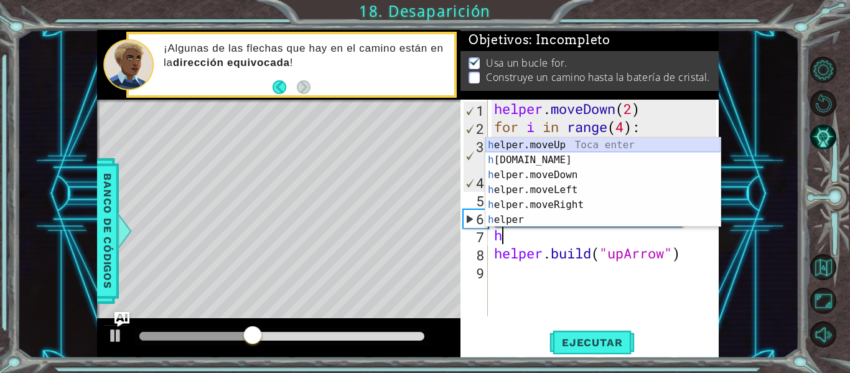
click at [572, 141] on div "h elper.moveUp Toca enter h [DOMAIN_NAME] Toca enter h elper.moveDown Toca ente…" at bounding box center [603, 198] width 235 height 120
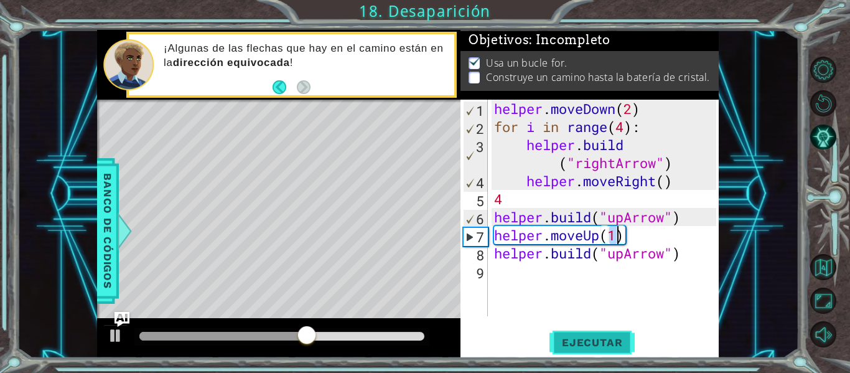
type textarea "helper.moveUp(1)"
click at [578, 346] on span "Ejecutar" at bounding box center [592, 342] width 85 height 12
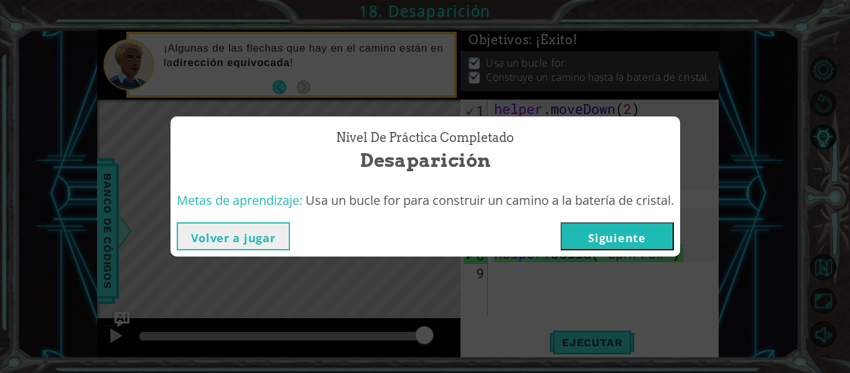
click at [586, 227] on button "Siguiente" at bounding box center [617, 236] width 113 height 28
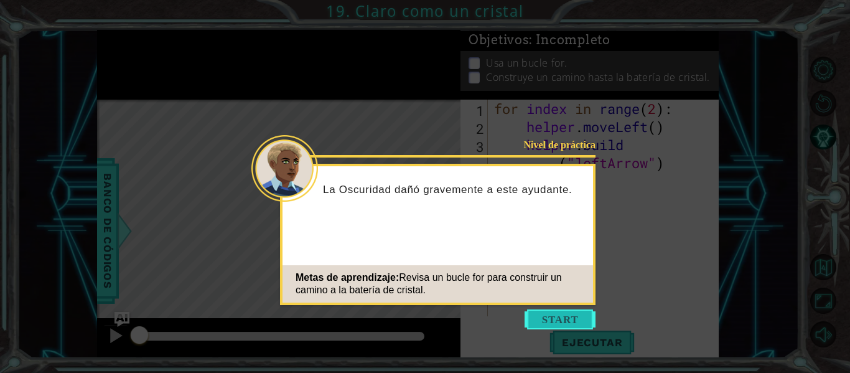
click at [537, 316] on button "Start" at bounding box center [560, 319] width 71 height 20
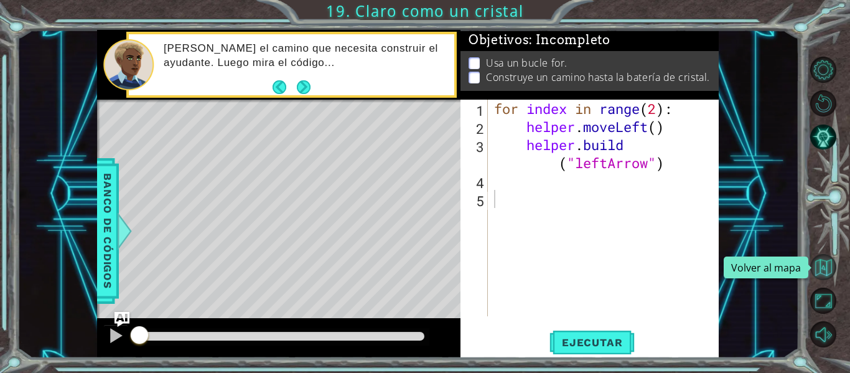
click at [816, 273] on button "Volver al mapa" at bounding box center [823, 267] width 26 height 26
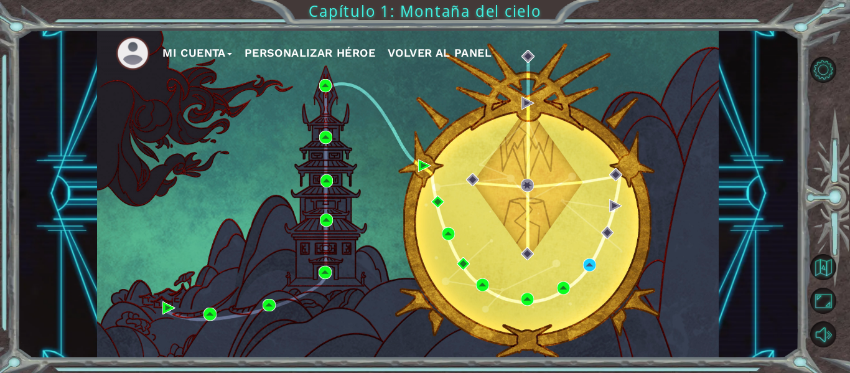
click at [790, 265] on div "Mi Cuenta Personalizar héroe Volver al panel" at bounding box center [408, 194] width 782 height 328
click at [674, 281] on div "Mi Cuenta Personalizar héroe Volver al panel" at bounding box center [408, 194] width 622 height 328
